Goal: Navigation & Orientation: Understand site structure

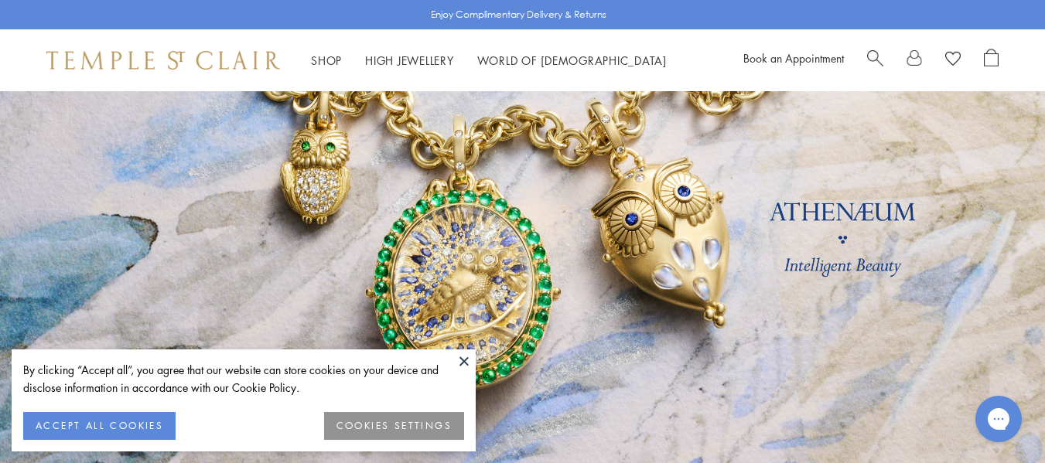
scroll to position [77, 0]
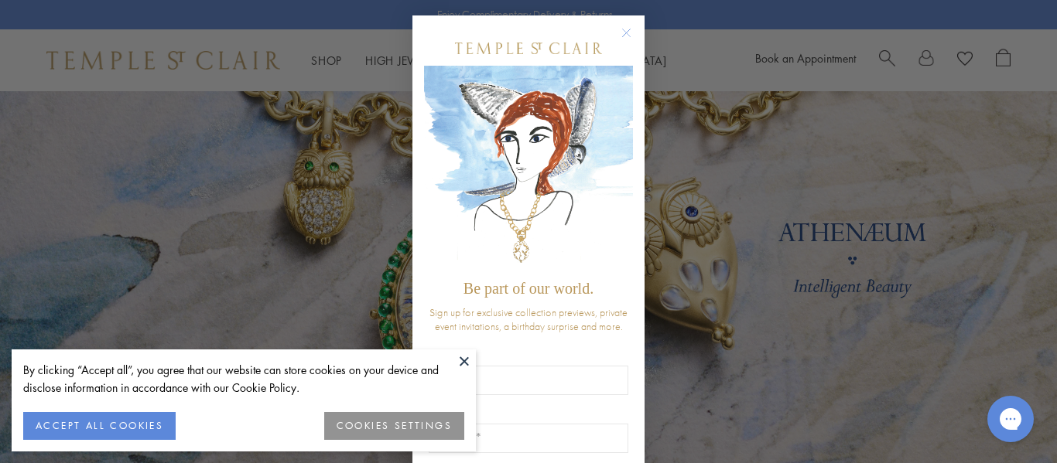
click at [617, 30] on circle "Close dialog" at bounding box center [626, 33] width 19 height 19
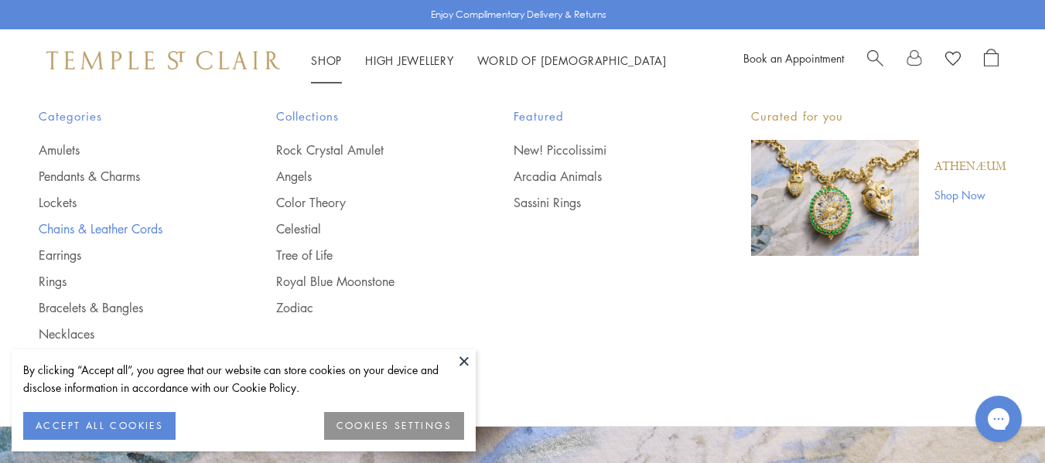
click at [66, 227] on link "Chains & Leather Cords" at bounding box center [127, 229] width 176 height 17
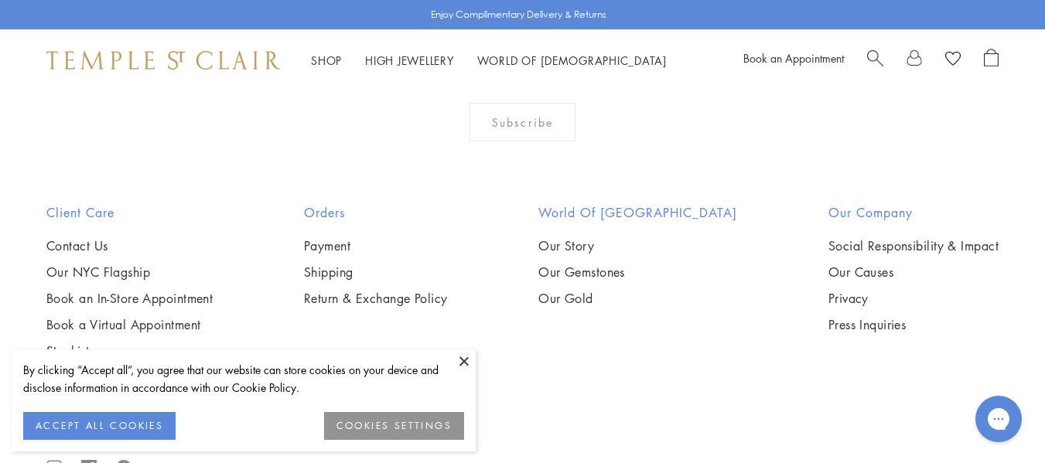
scroll to position [1393, 0]
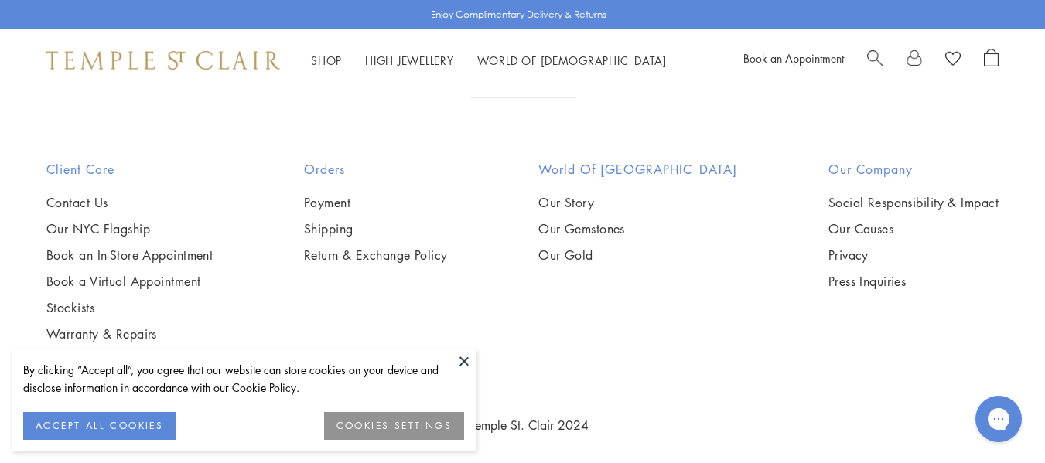
click at [366, 435] on button "COOKIES SETTINGS" at bounding box center [394, 426] width 140 height 28
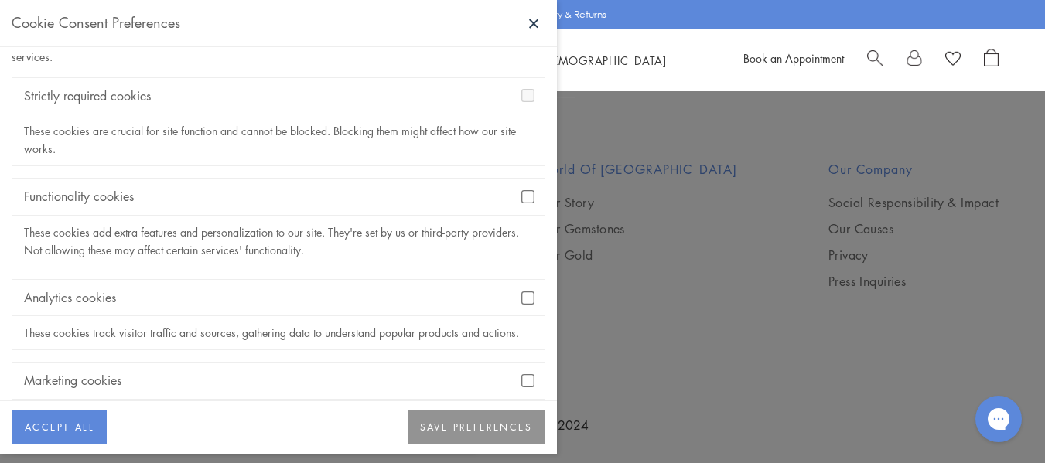
scroll to position [142, 0]
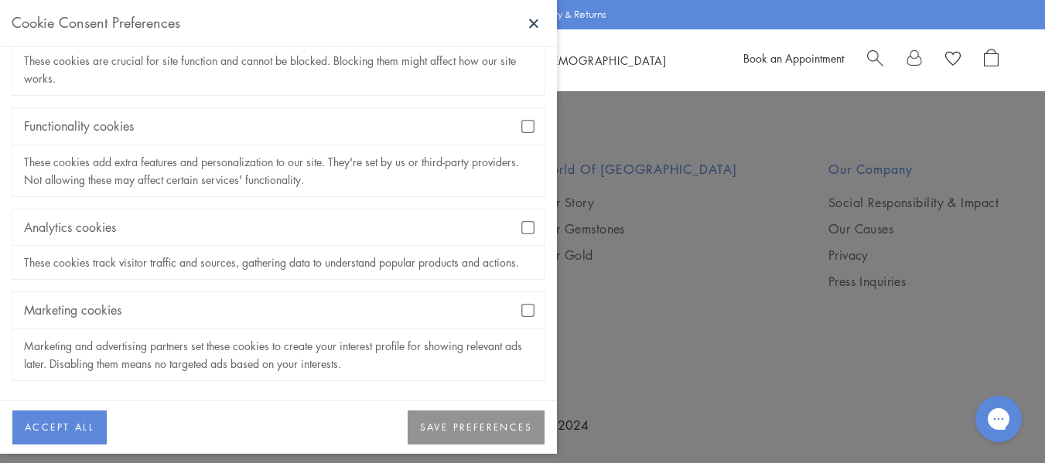
click at [515, 319] on div "Marketing cookies" at bounding box center [278, 310] width 532 height 36
click at [525, 304] on div "Marketing cookies" at bounding box center [278, 310] width 532 height 36
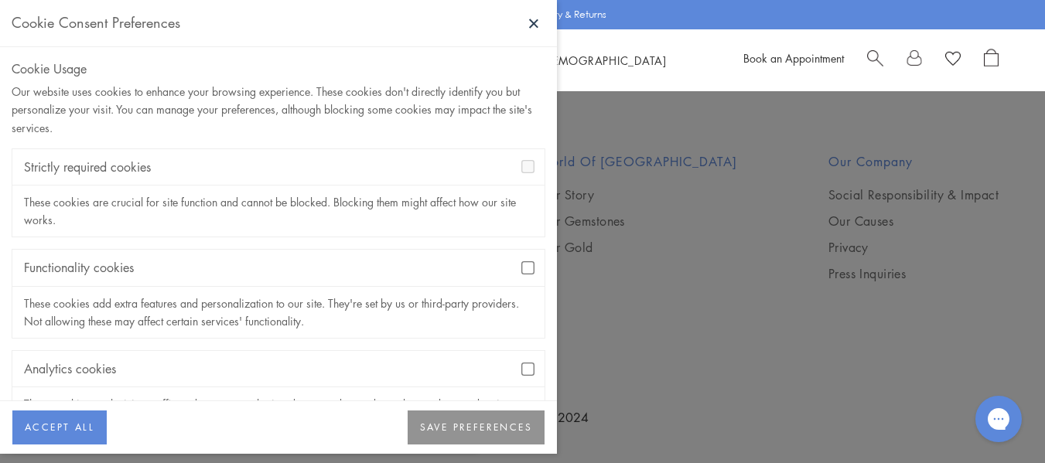
click at [494, 429] on button "SAVE PREFERENCES" at bounding box center [476, 428] width 137 height 34
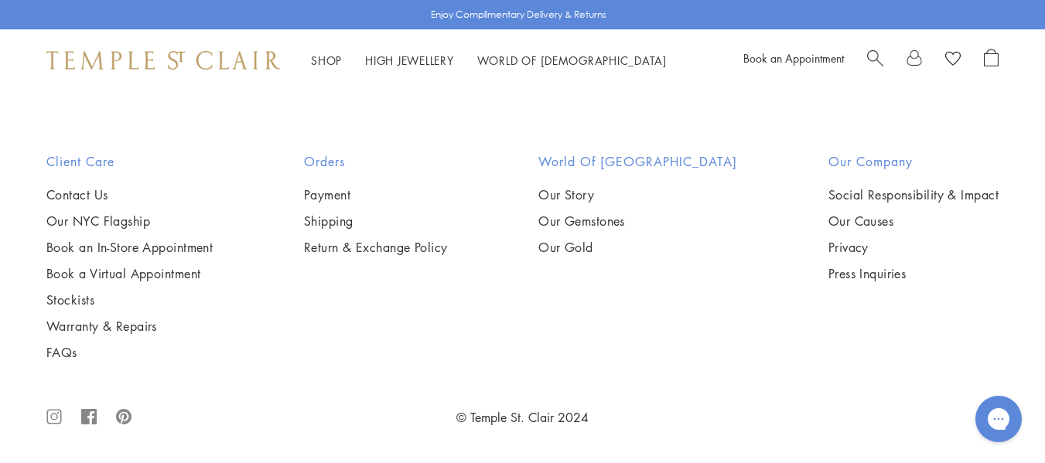
scroll to position [2089, 0]
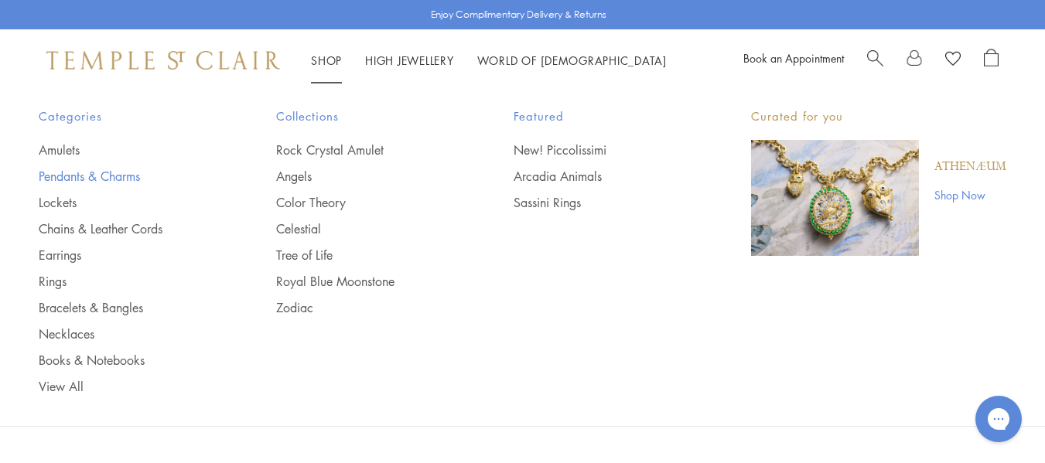
click at [97, 173] on link "Pendants & Charms" at bounding box center [127, 176] width 176 height 17
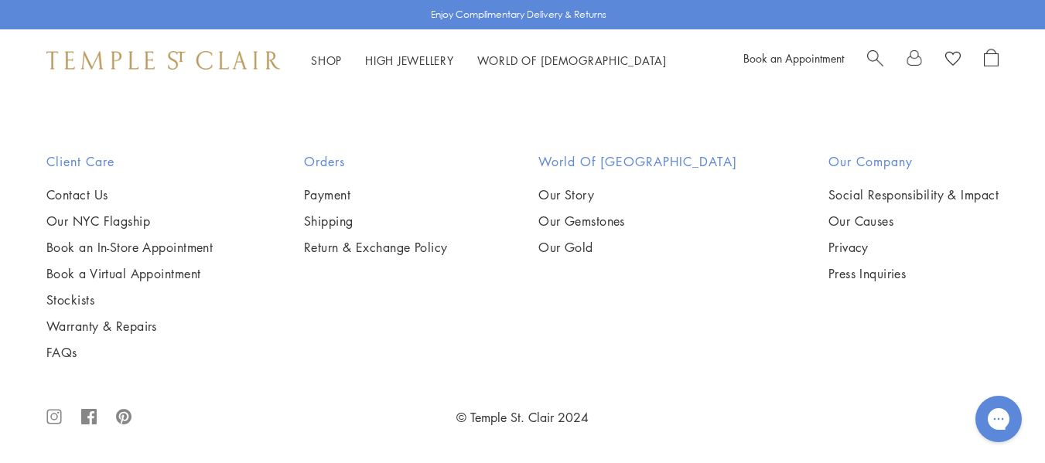
scroll to position [7730, 0]
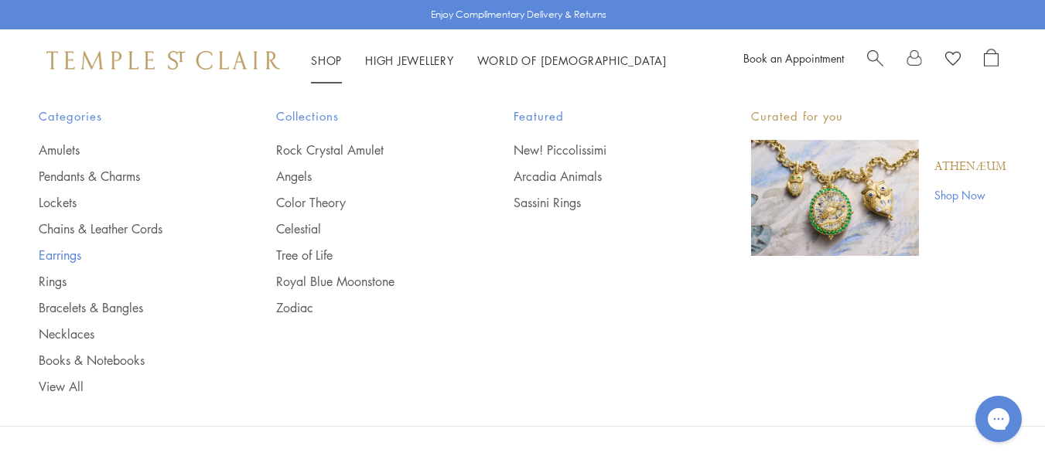
click at [67, 251] on link "Earrings" at bounding box center [127, 255] width 176 height 17
click at [117, 303] on link "Bracelets & Bangles" at bounding box center [127, 307] width 176 height 17
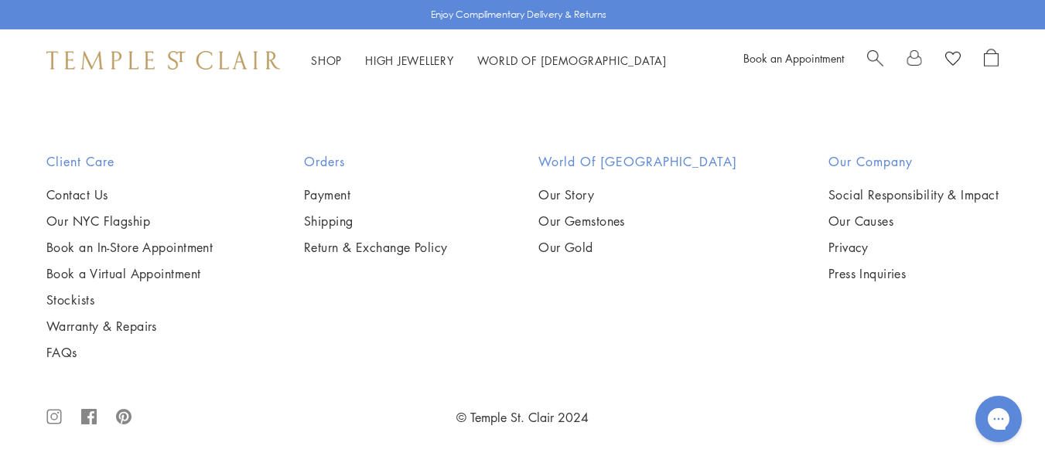
scroll to position [4875, 0]
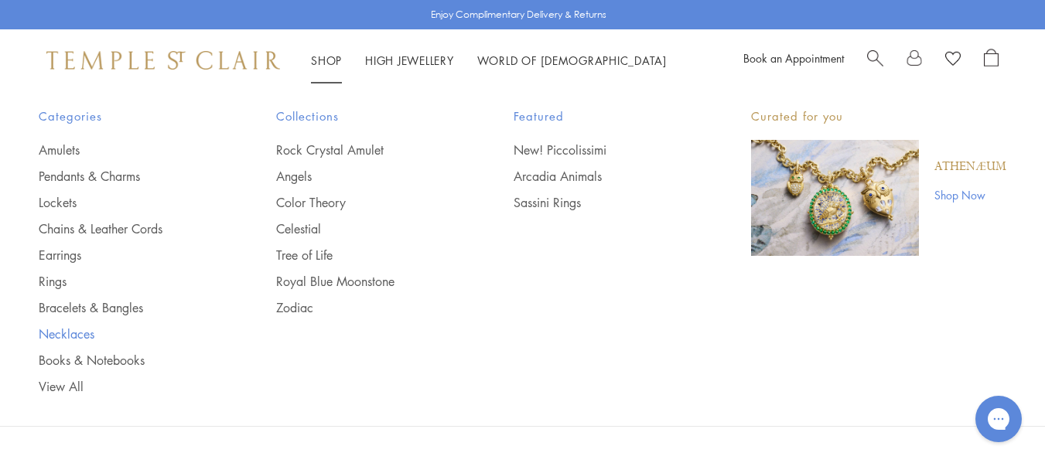
click at [65, 330] on link "Necklaces" at bounding box center [127, 334] width 176 height 17
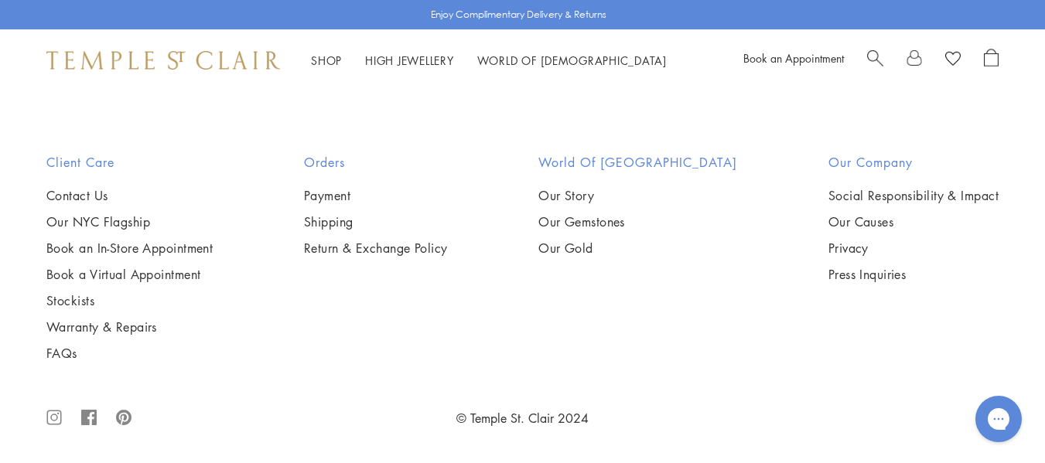
scroll to position [5030, 0]
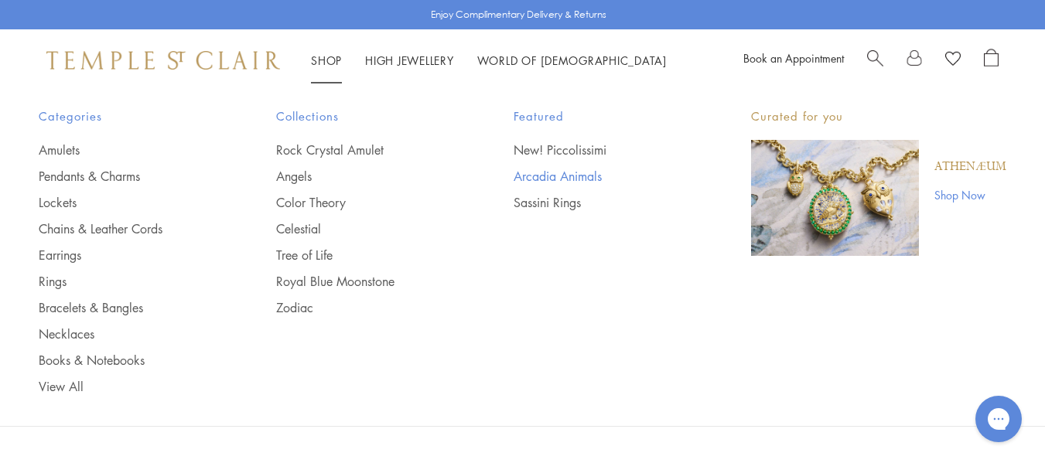
click at [524, 177] on link "Arcadia Animals" at bounding box center [602, 176] width 176 height 17
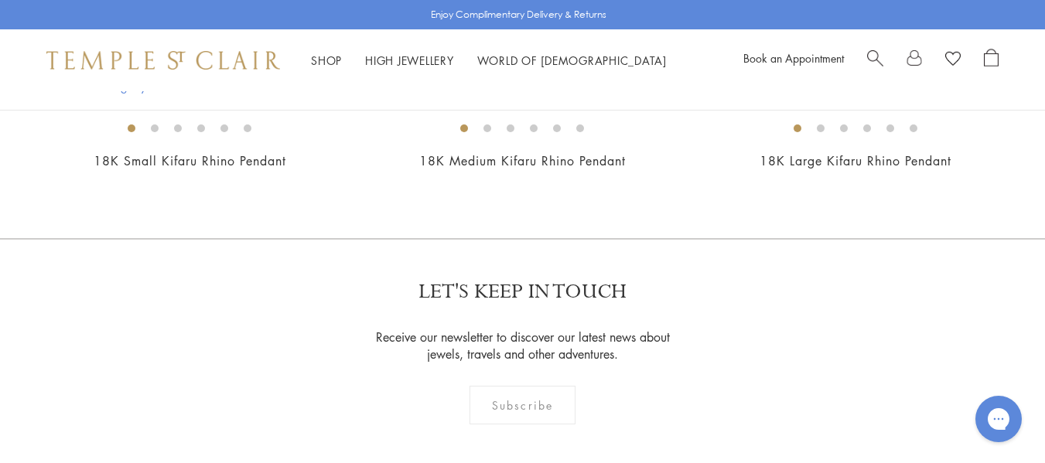
scroll to position [929, 0]
